Goal: Transaction & Acquisition: Purchase product/service

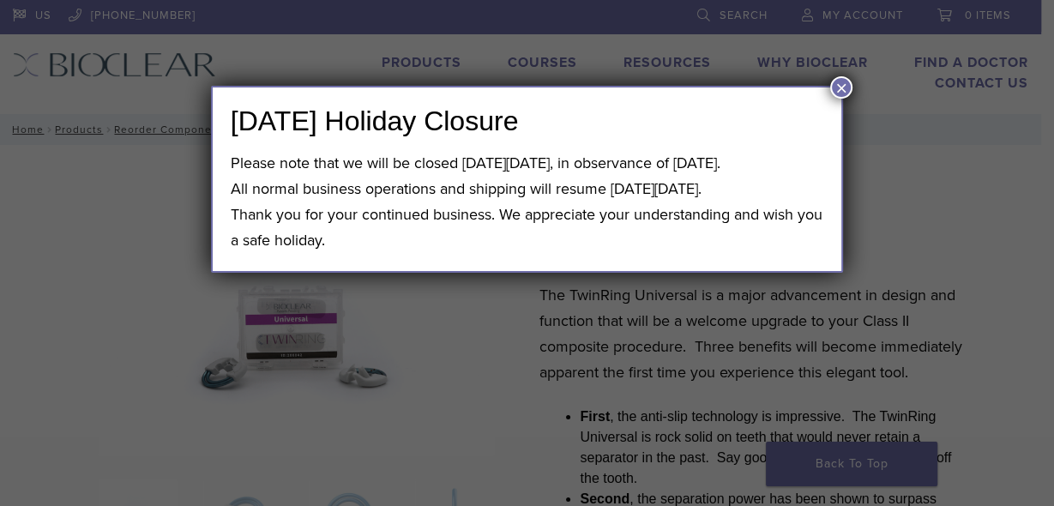
click at [838, 84] on button "×" at bounding box center [841, 87] width 22 height 22
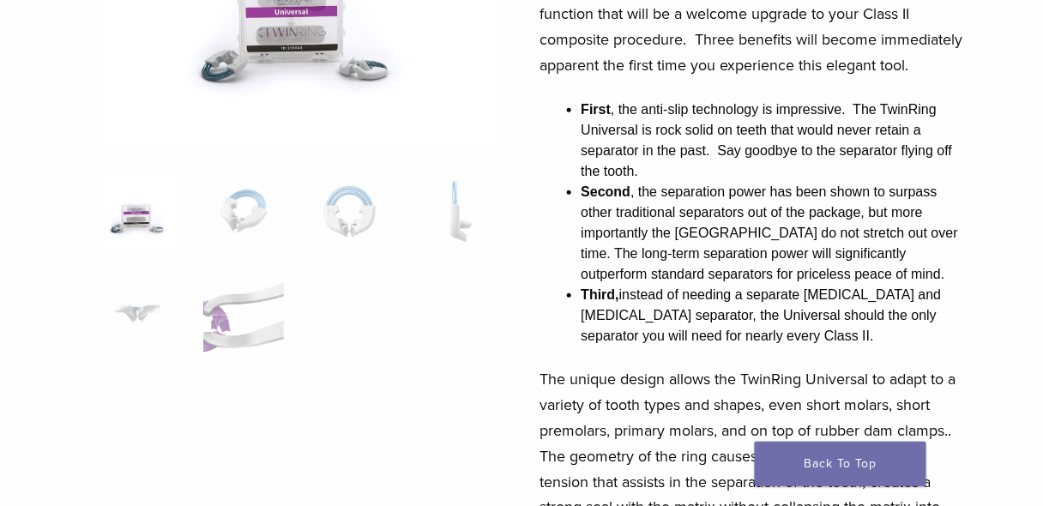
scroll to position [275, 0]
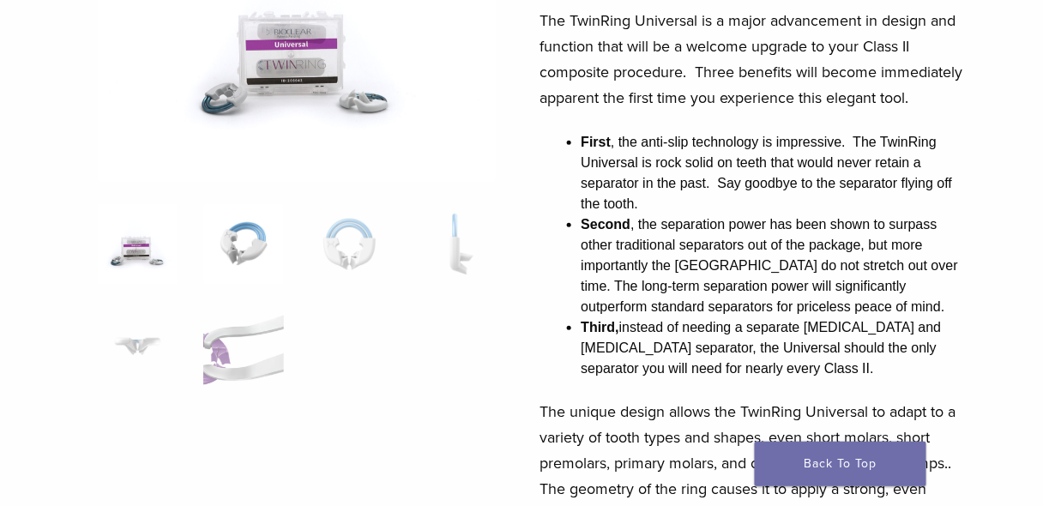
click at [239, 235] on img at bounding box center [243, 244] width 81 height 81
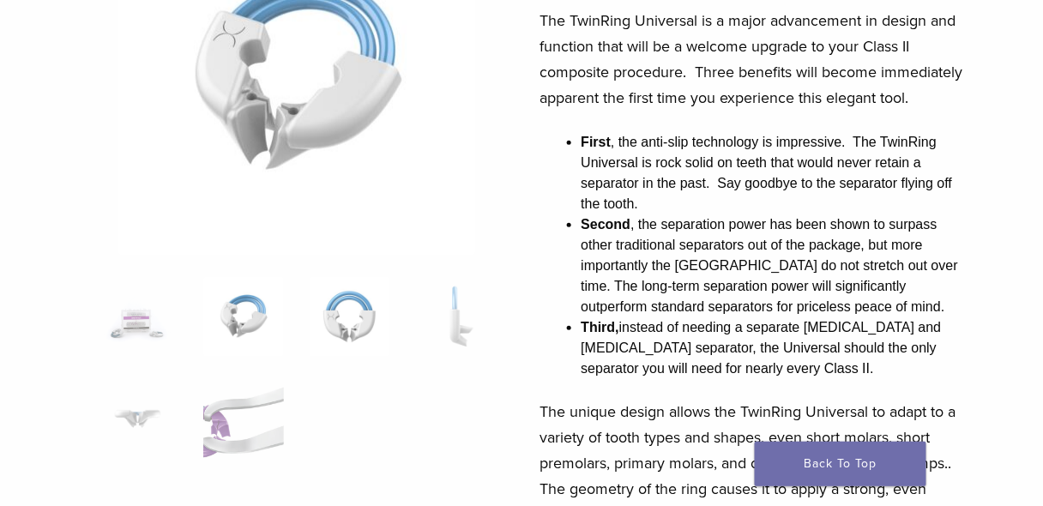
click at [349, 299] on img at bounding box center [350, 317] width 81 height 81
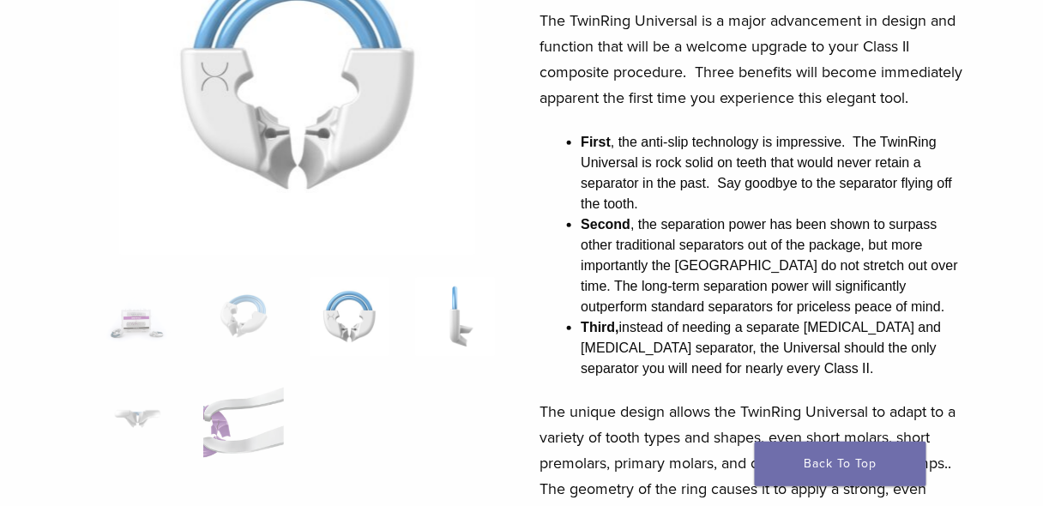
click at [452, 312] on img at bounding box center [455, 317] width 81 height 81
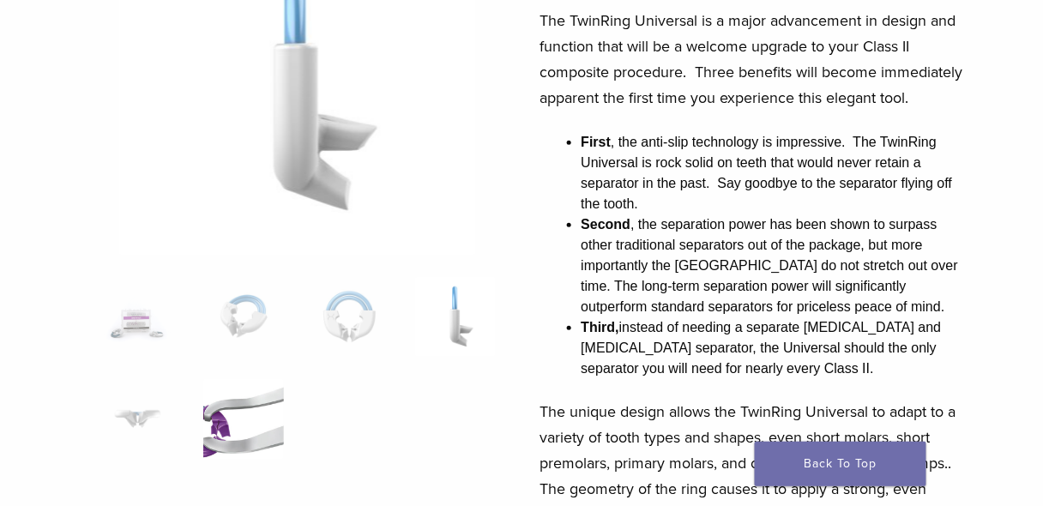
click at [232, 412] on img at bounding box center [243, 419] width 81 height 81
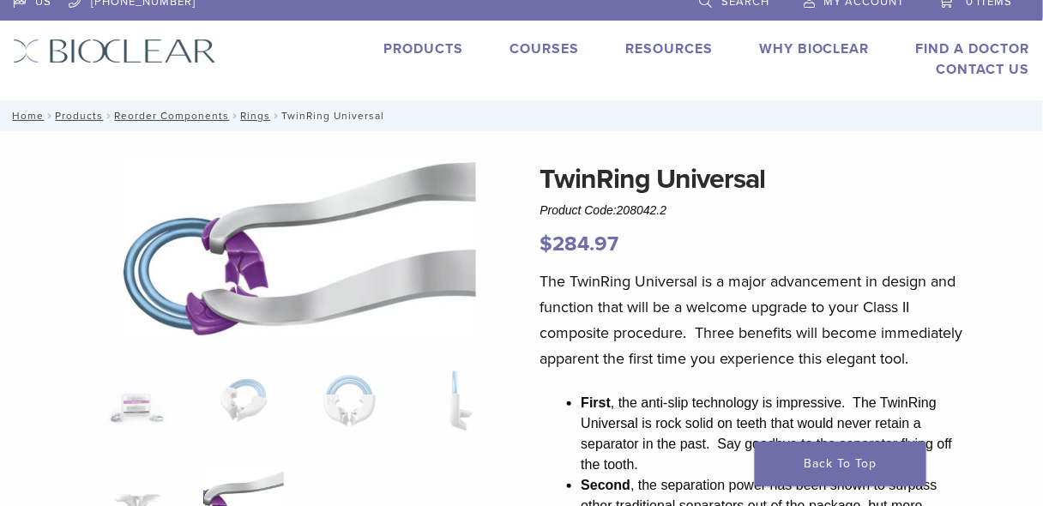
scroll to position [0, 0]
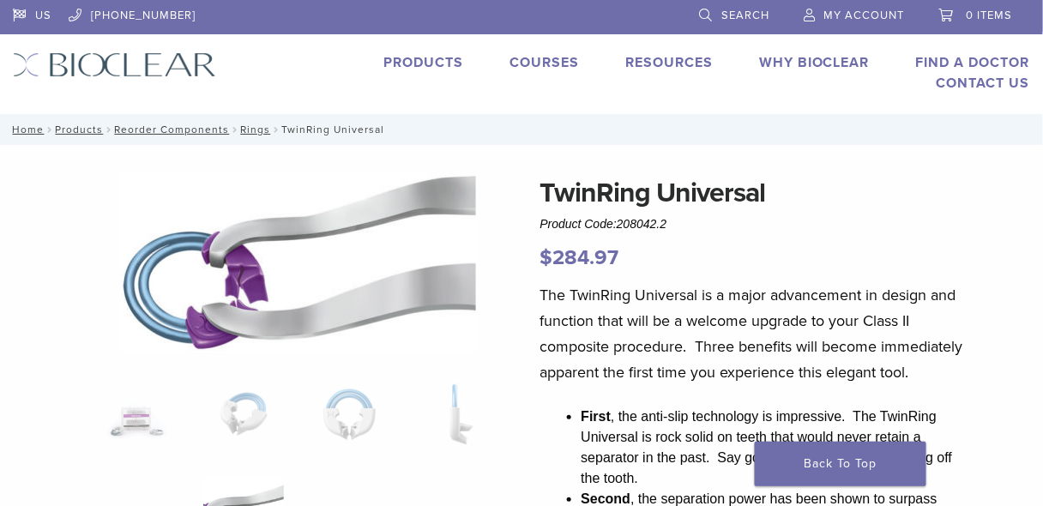
click at [424, 60] on link "Products" at bounding box center [424, 62] width 80 height 17
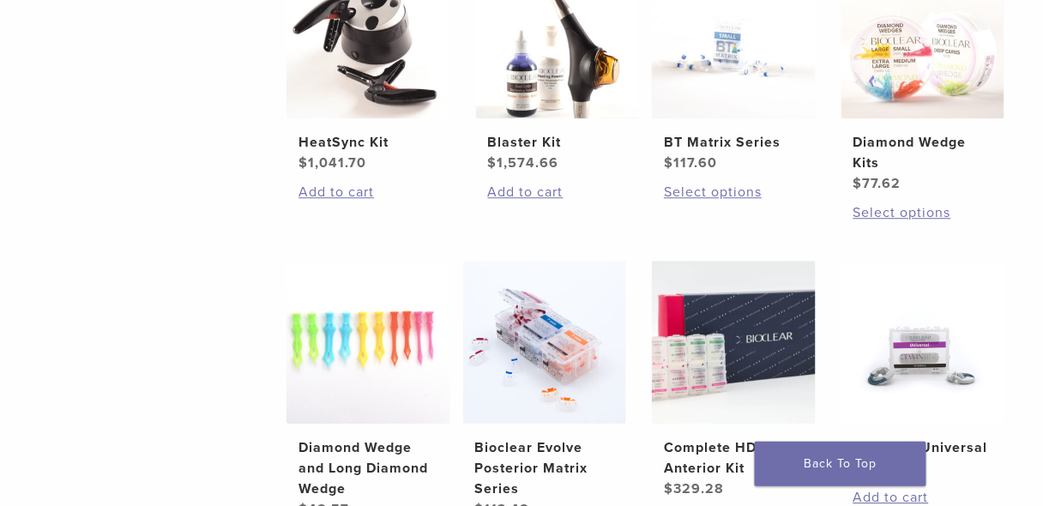
scroll to position [1167, 0]
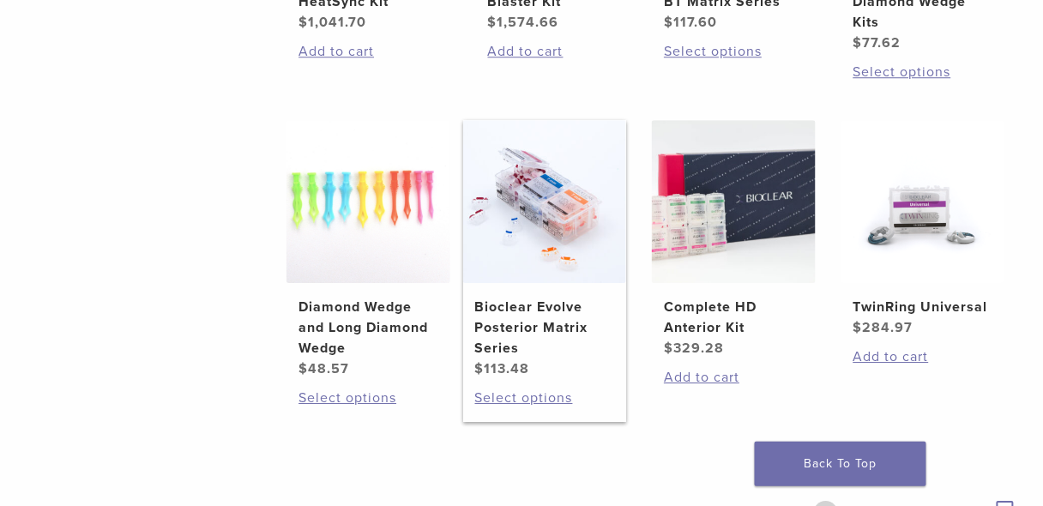
click at [563, 308] on h2 "Bioclear Evolve Posterior Matrix Series" at bounding box center [544, 328] width 139 height 62
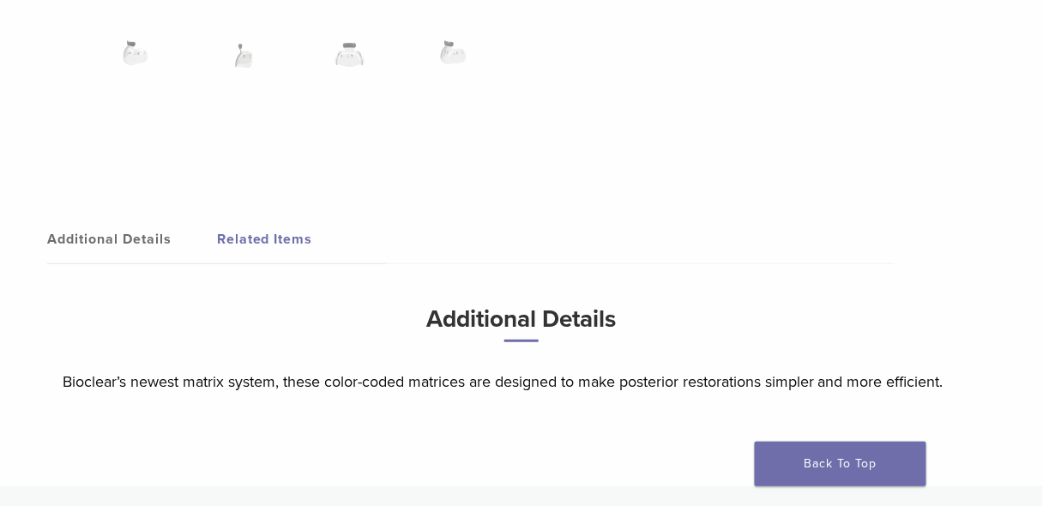
scroll to position [1785, 0]
